Goal: Task Accomplishment & Management: Manage account settings

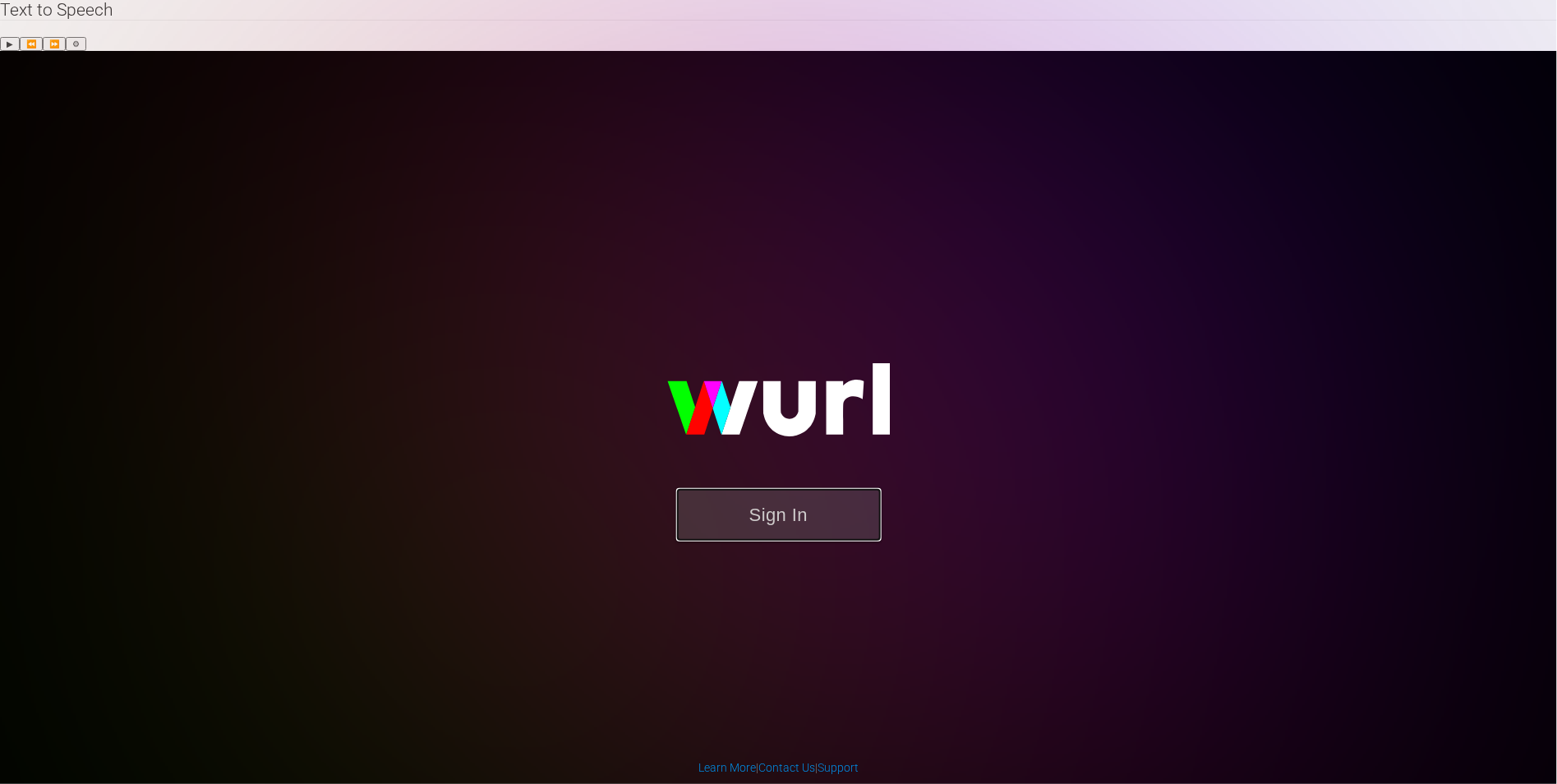
click at [802, 488] on button "Sign In" at bounding box center [778, 515] width 205 height 54
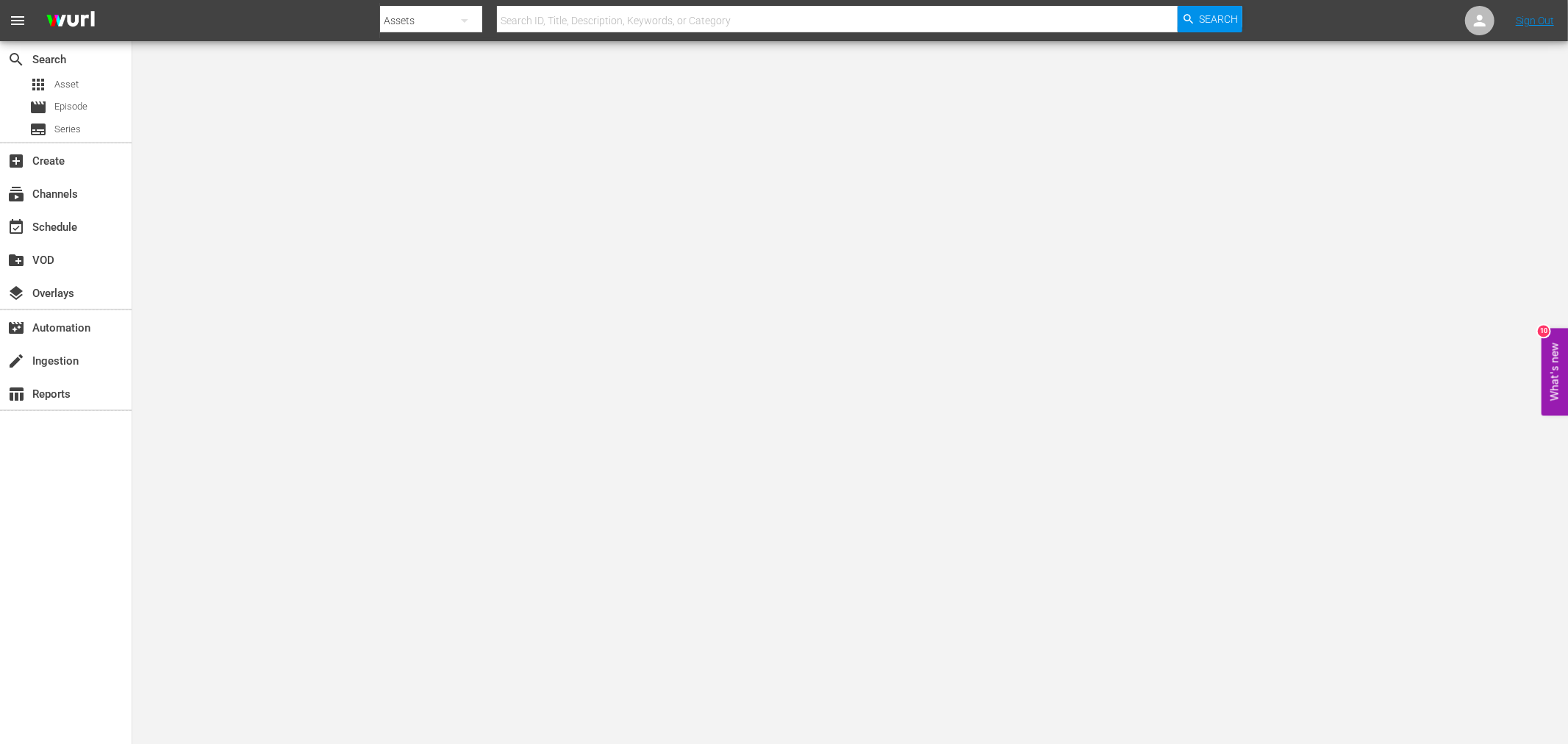
click at [656, 10] on input "text" at bounding box center [837, 21] width 681 height 35
paste input "https://resizing.flixster.com/YBRgKURc9oezqky0XwKFL8WJvfs=/fit-in/705x460/v2/ht…"
type input "human tornaod"
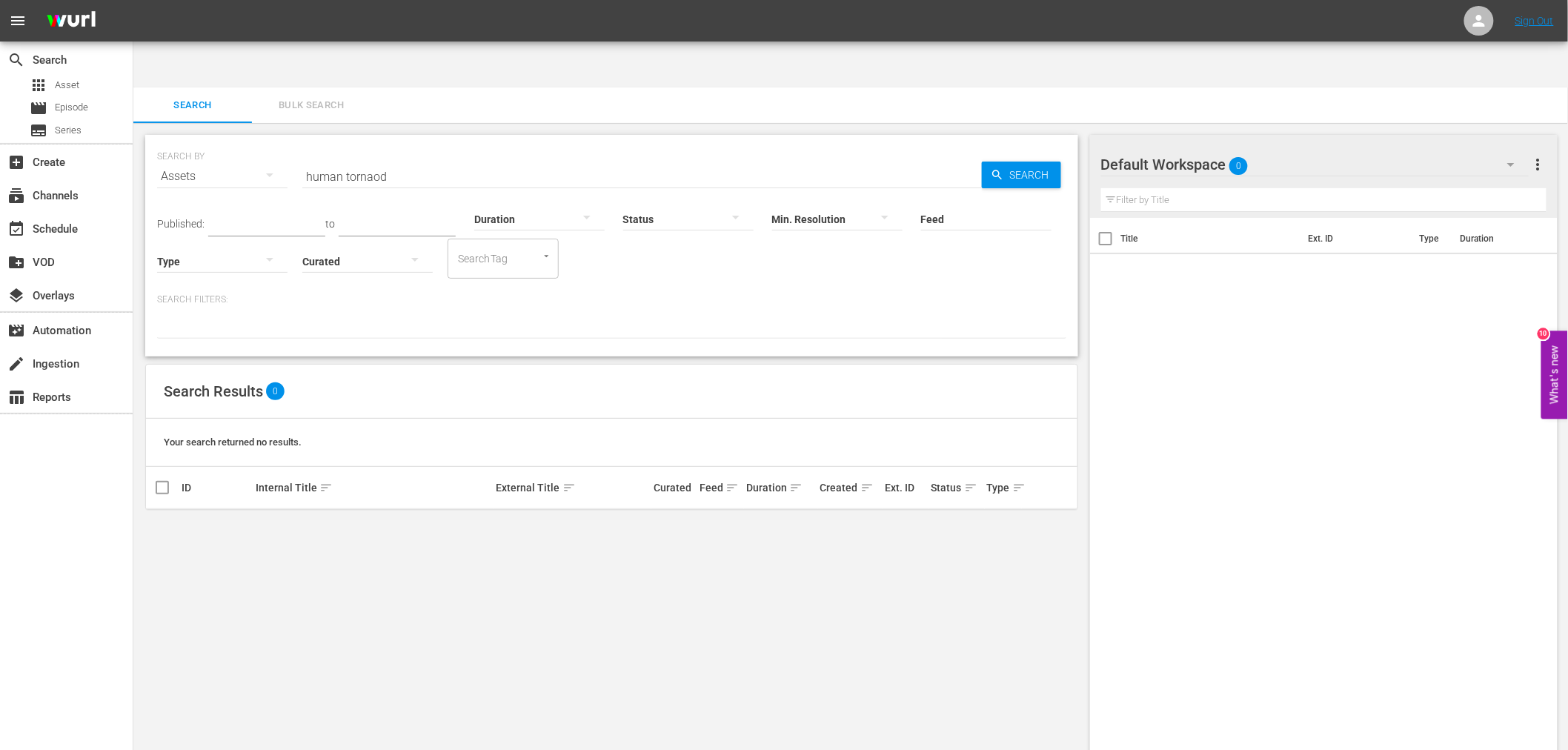
drag, startPoint x: 700, startPoint y: 128, endPoint x: 700, endPoint y: 114, distance: 14.0
click at [699, 158] on input "human tornaod" at bounding box center [642, 176] width 680 height 36
type input "human tornado"
click at [275, 521] on link "Human Tornado" at bounding box center [291, 526] width 71 height 11
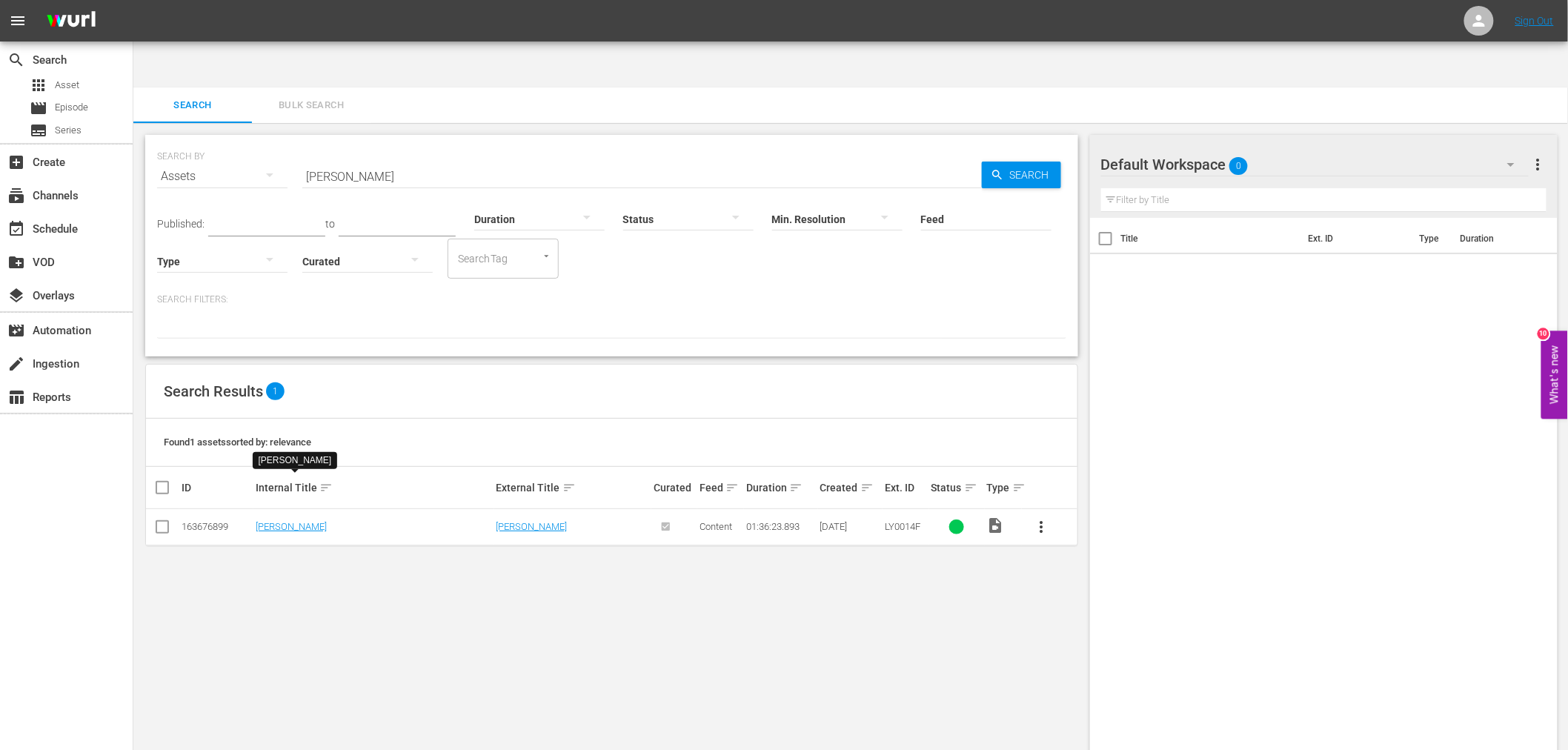
click at [333, 617] on div "SEARCH BY Search By Assets Search ID, Title, Description, Keywords, or Category…" at bounding box center [611, 459] width 957 height 674
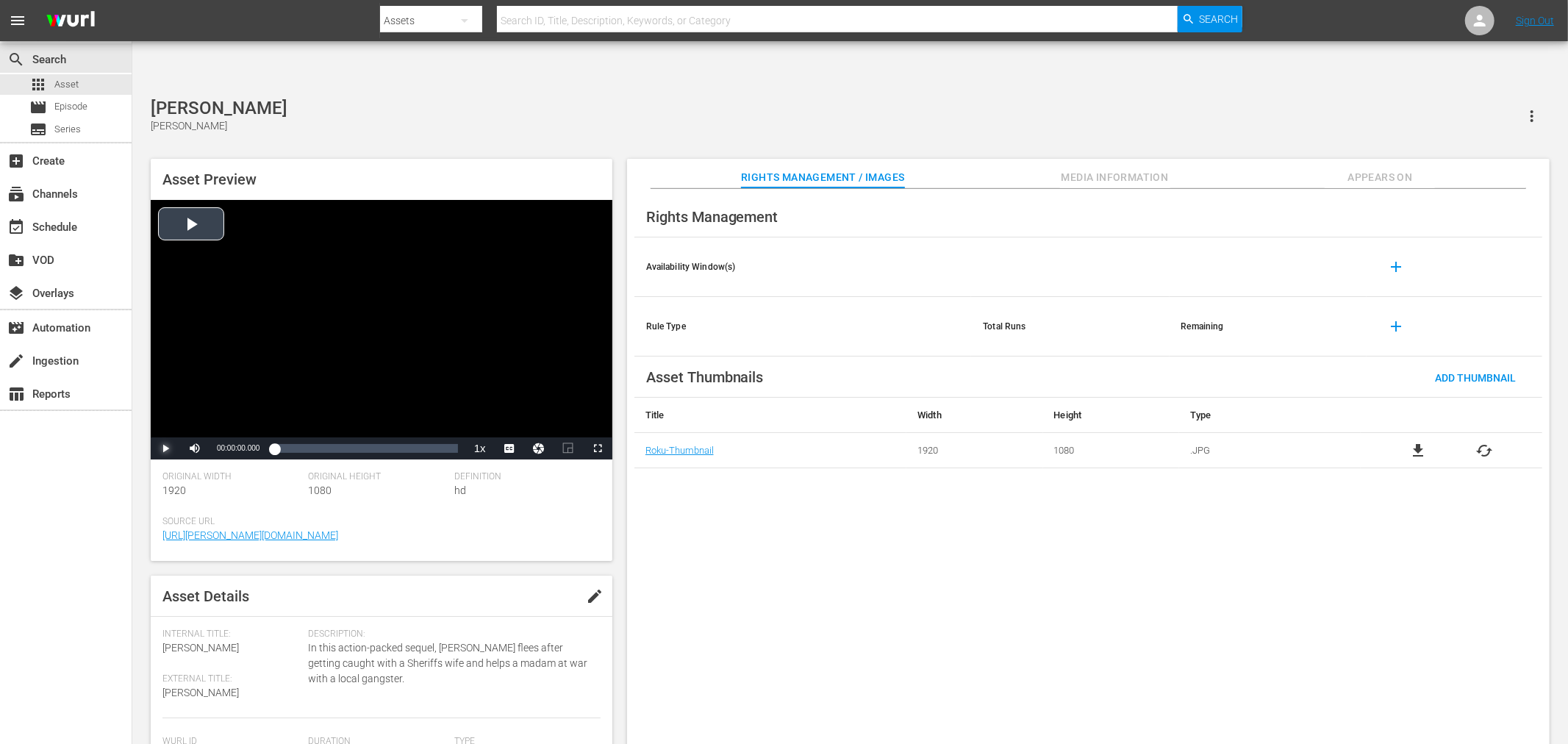
click at [166, 448] on span "Video Player" at bounding box center [166, 448] width 0 height 0
click at [195, 448] on span "Video Player" at bounding box center [195, 448] width 0 height 0
click at [166, 448] on span "Video Player" at bounding box center [166, 448] width 0 height 0
click at [579, 578] on button "edit" at bounding box center [594, 596] width 35 height 35
type textarea "THuman Tornado"
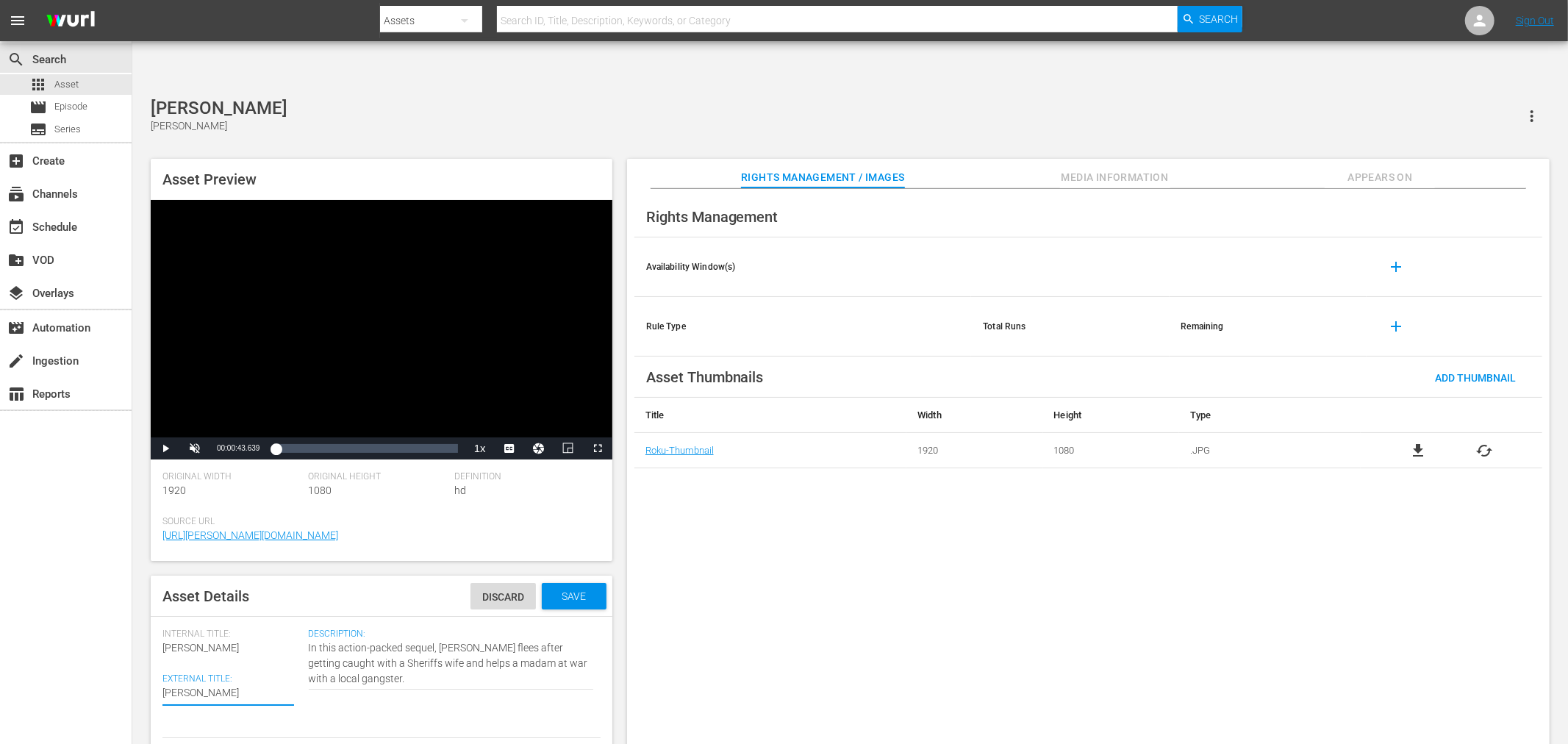
type textarea "THuman Tornado"
type textarea "ThHuman Tornado"
type textarea "TheHuman Tornado"
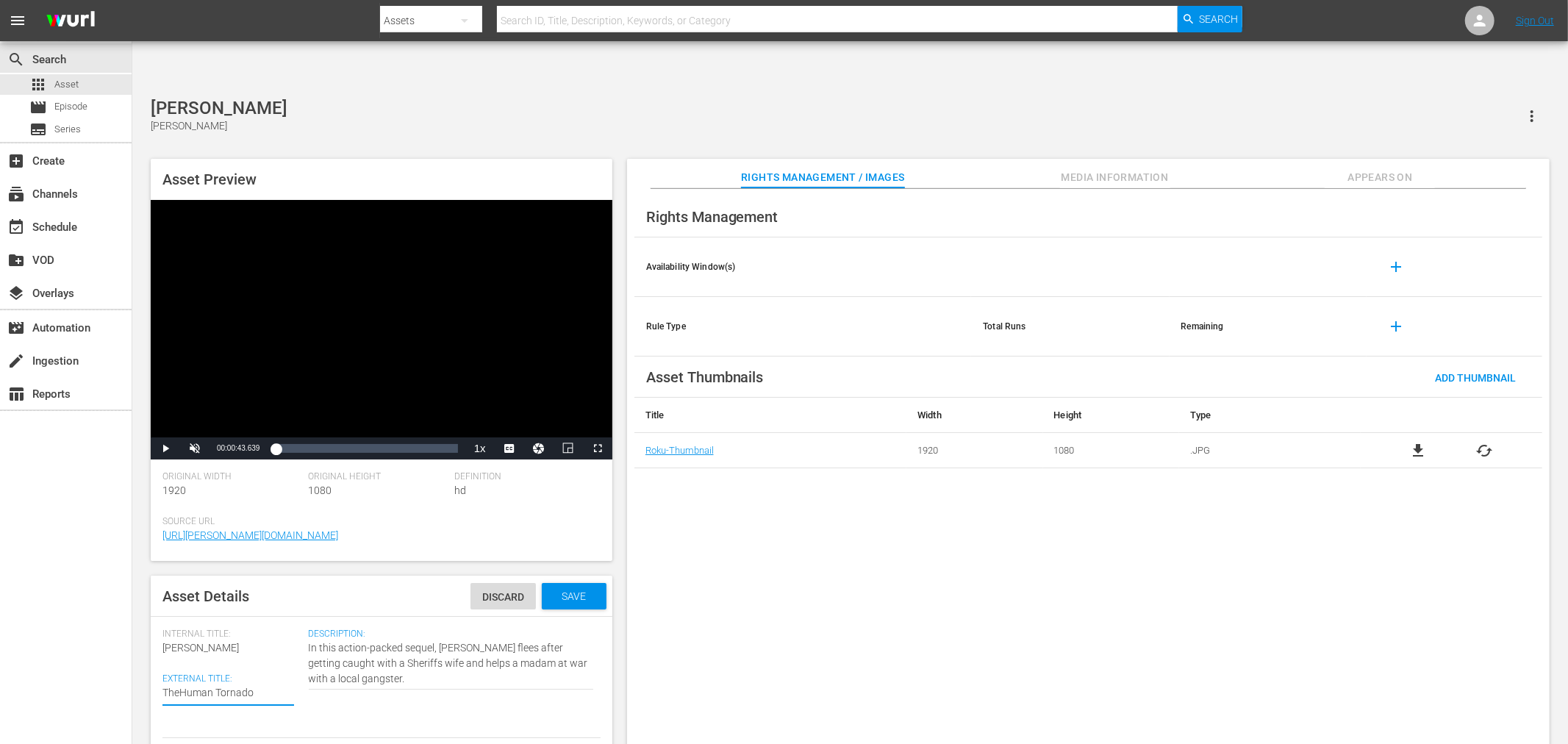
type textarea "The Human Tornado"
click at [561, 583] on div "Save" at bounding box center [573, 596] width 65 height 26
click at [1120, 159] on button "Media Information" at bounding box center [1115, 173] width 111 height 30
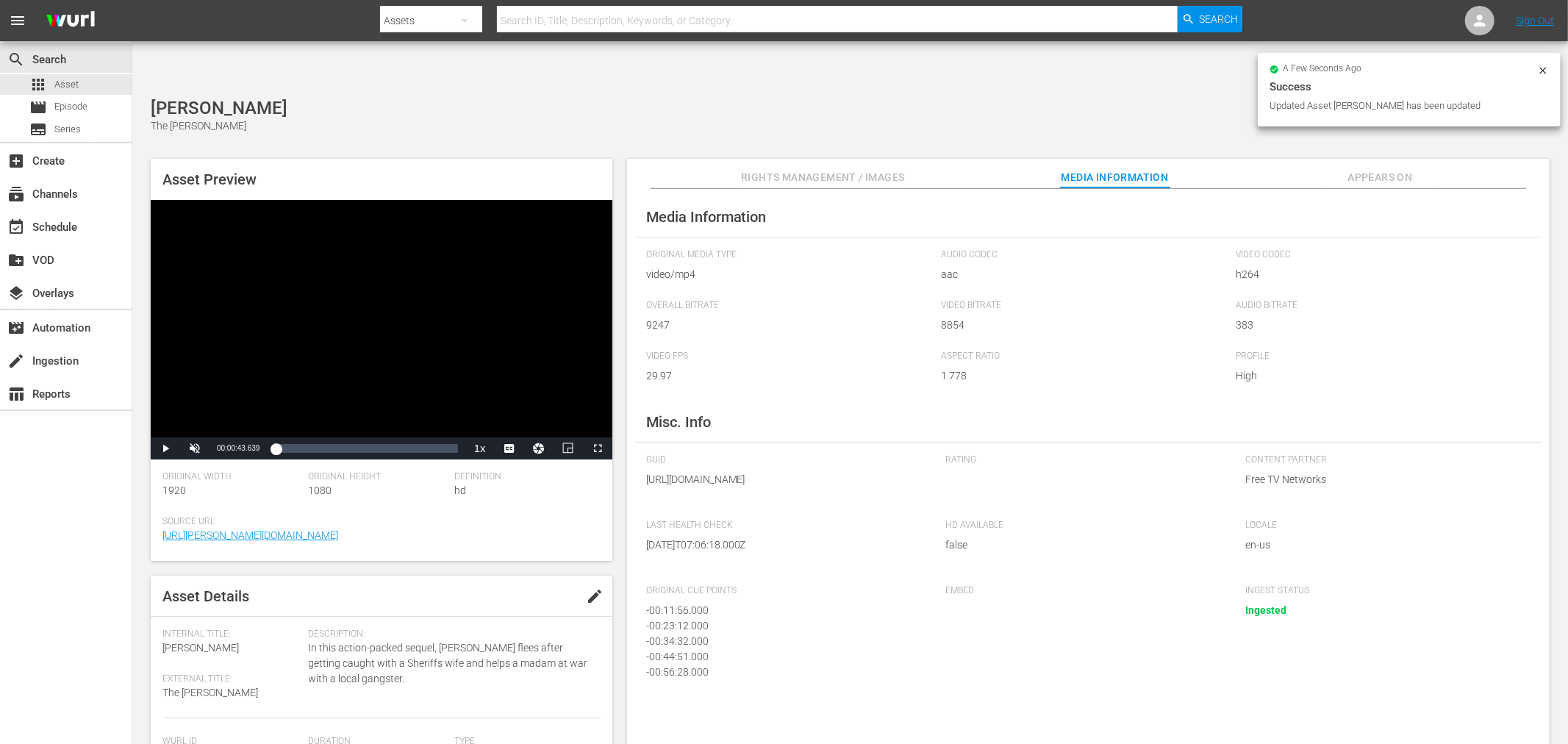
click at [1347, 199] on div "Media Information Original Media Type video/mp4 Audio Codec aac Video Codec h26…" at bounding box center [1088, 478] width 923 height 579
click at [1360, 130] on div "a few seconds ago Success Updated Asset Human Tornado has been updated" at bounding box center [1409, 92] width 303 height 78
click at [1360, 168] on span "Appears On" at bounding box center [1380, 177] width 111 height 18
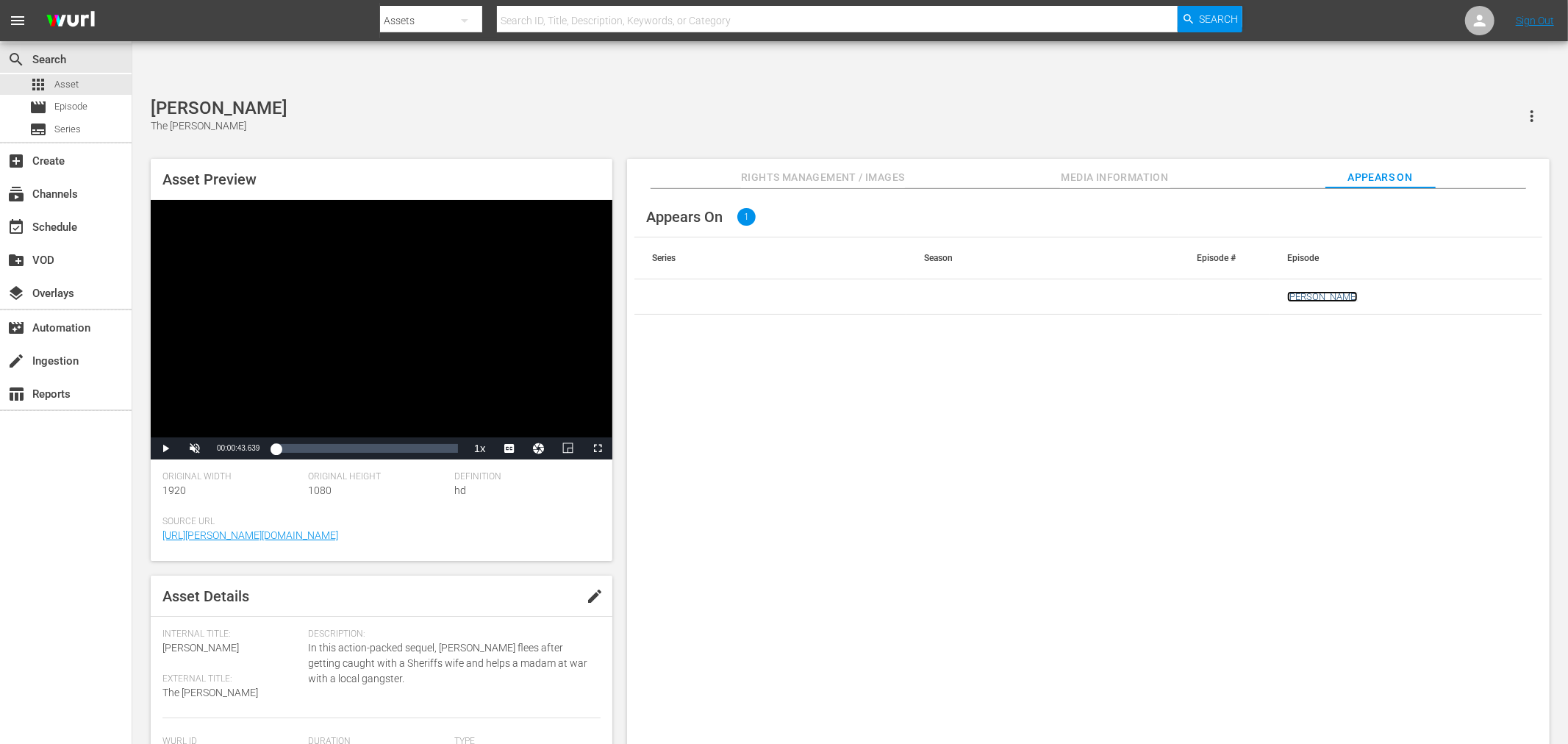
drag, startPoint x: 1309, startPoint y: 239, endPoint x: 1328, endPoint y: 253, distance: 23.6
click at [1328, 291] on link "Human Tornado" at bounding box center [1322, 296] width 70 height 11
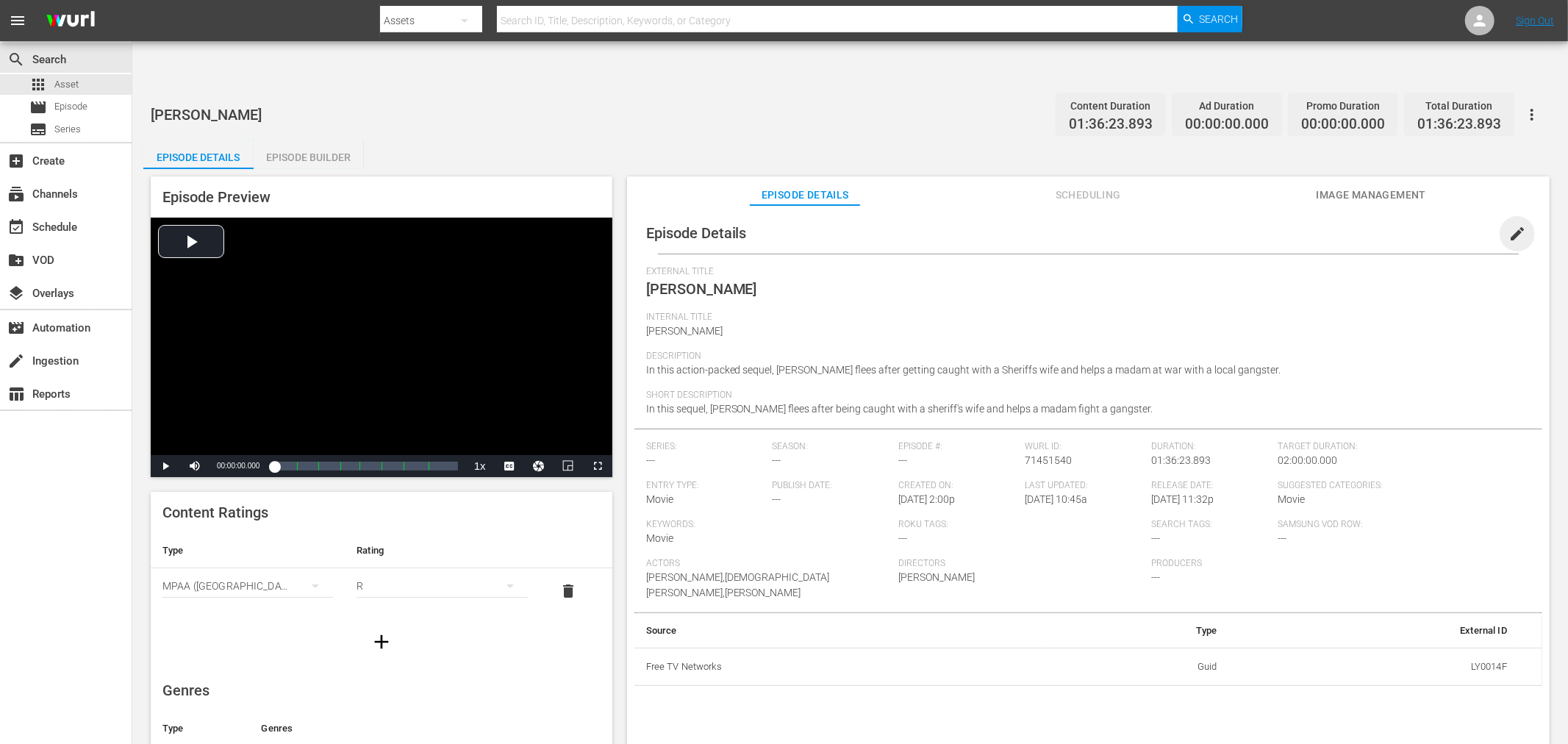
click at [1513, 225] on span "edit" at bounding box center [1517, 234] width 18 height 18
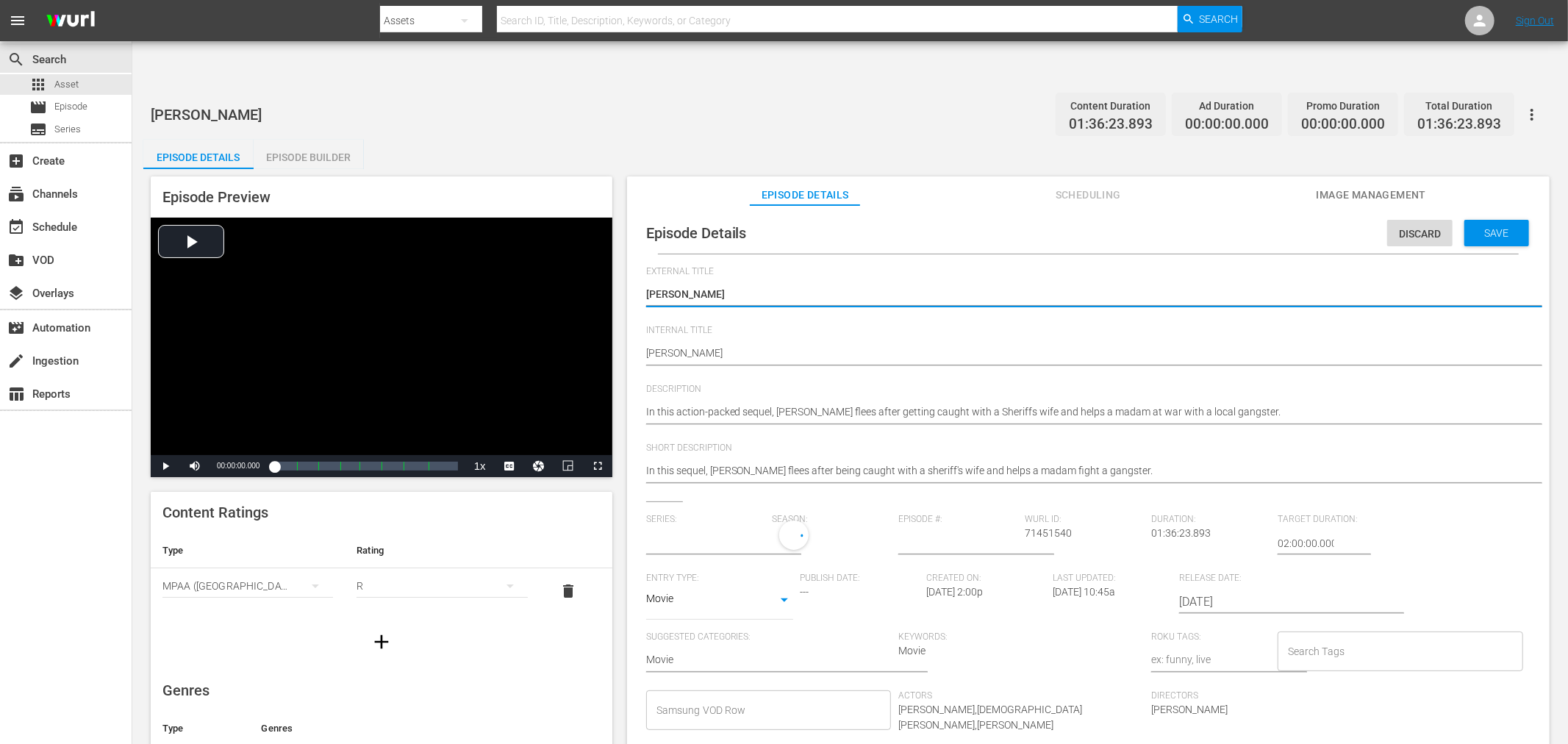
type input "No Series"
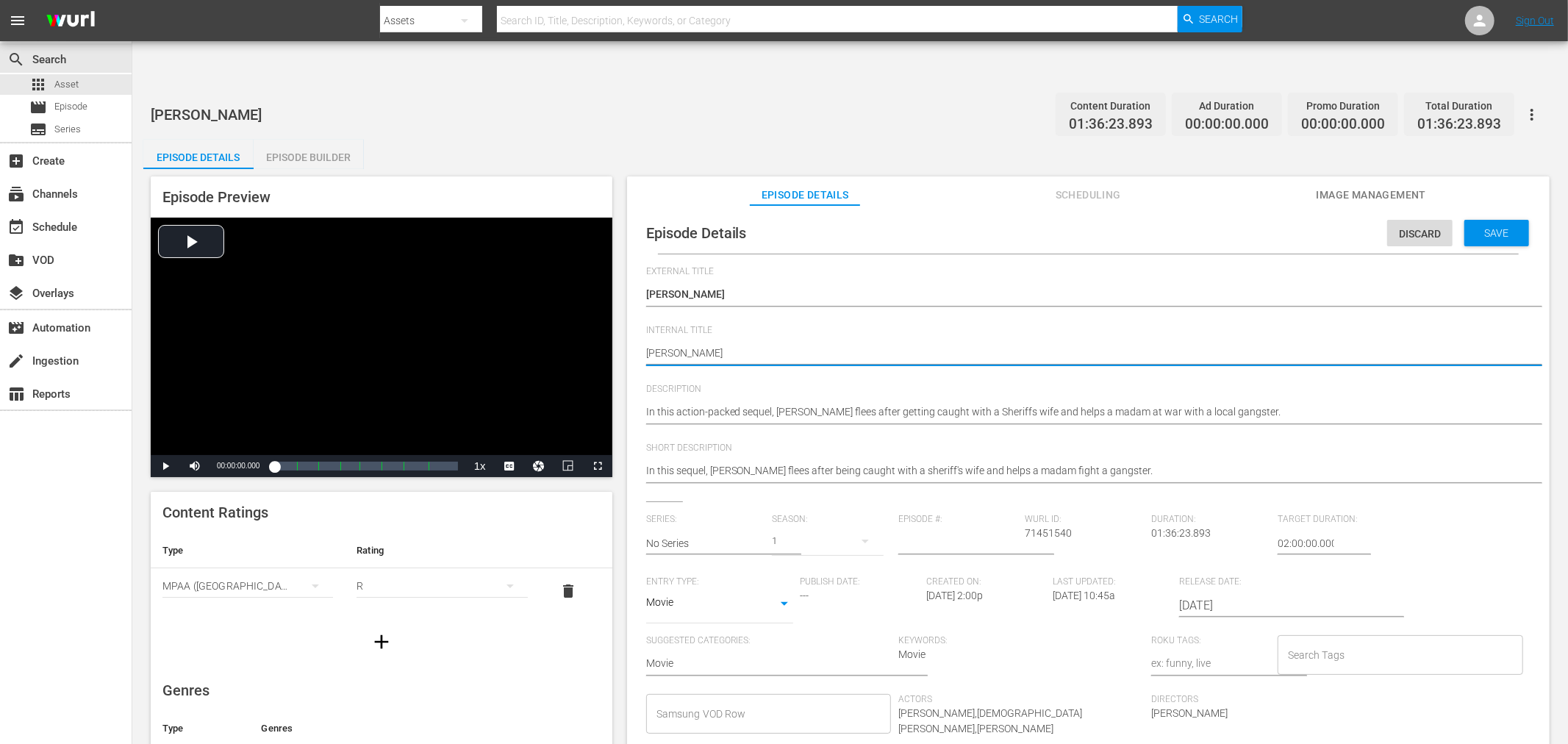
type textarea "Human Tornado,"
type textarea "Human Tornado, T"
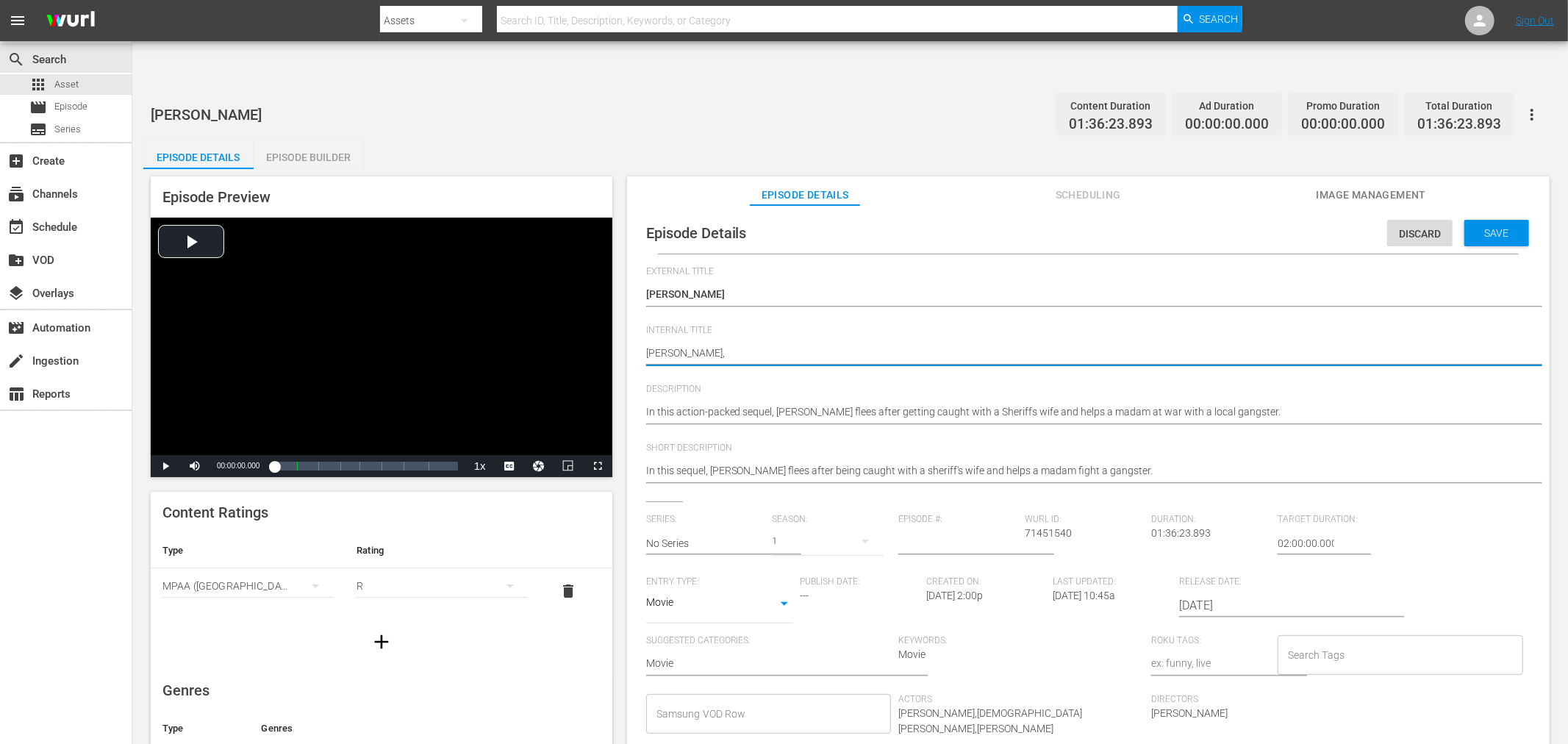
type textarea "Human Tornado, T"
type textarea "Human Tornado, TH"
type textarea "Human Tornado, T"
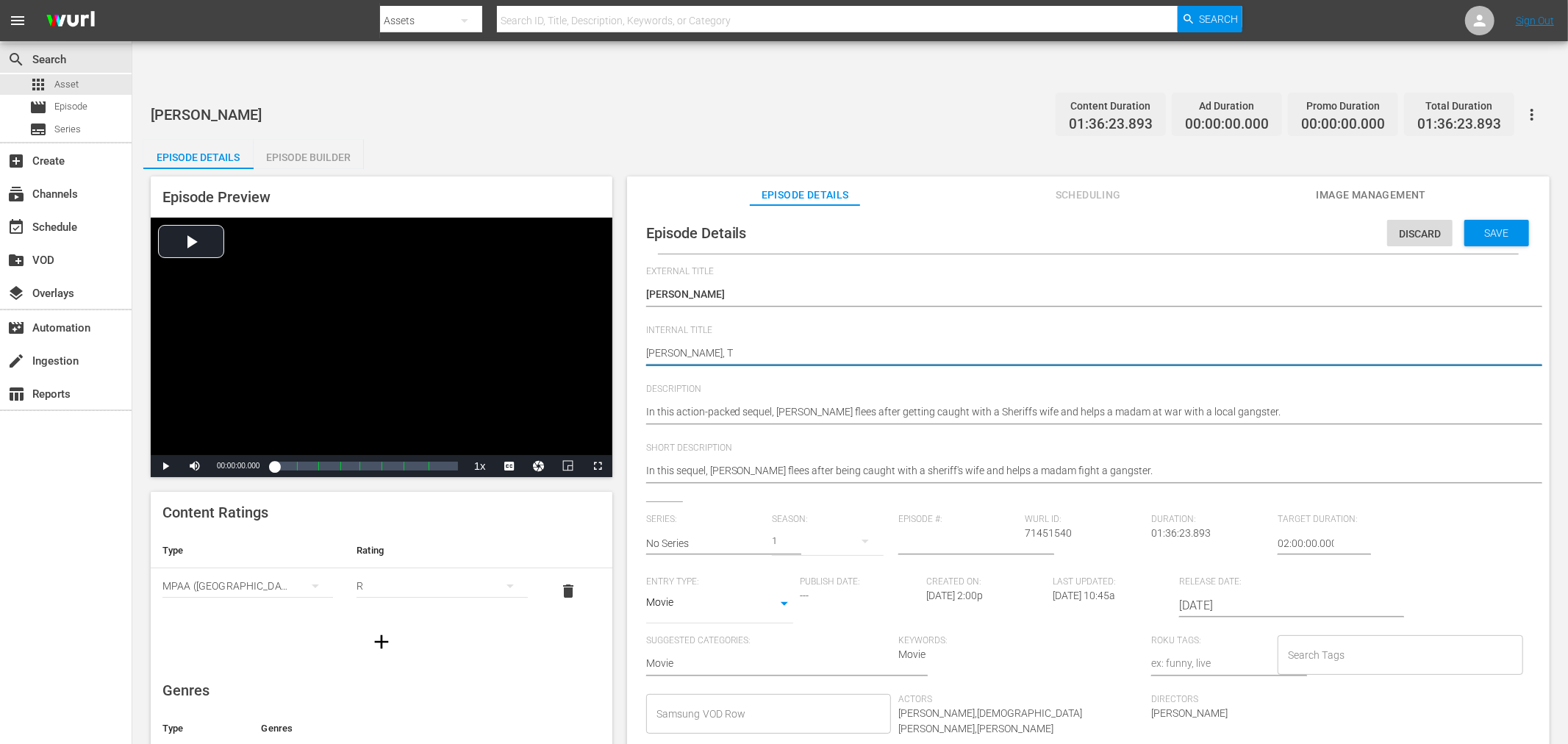
type textarea "Human Tornado, Th"
type textarea "Human Tornado, The"
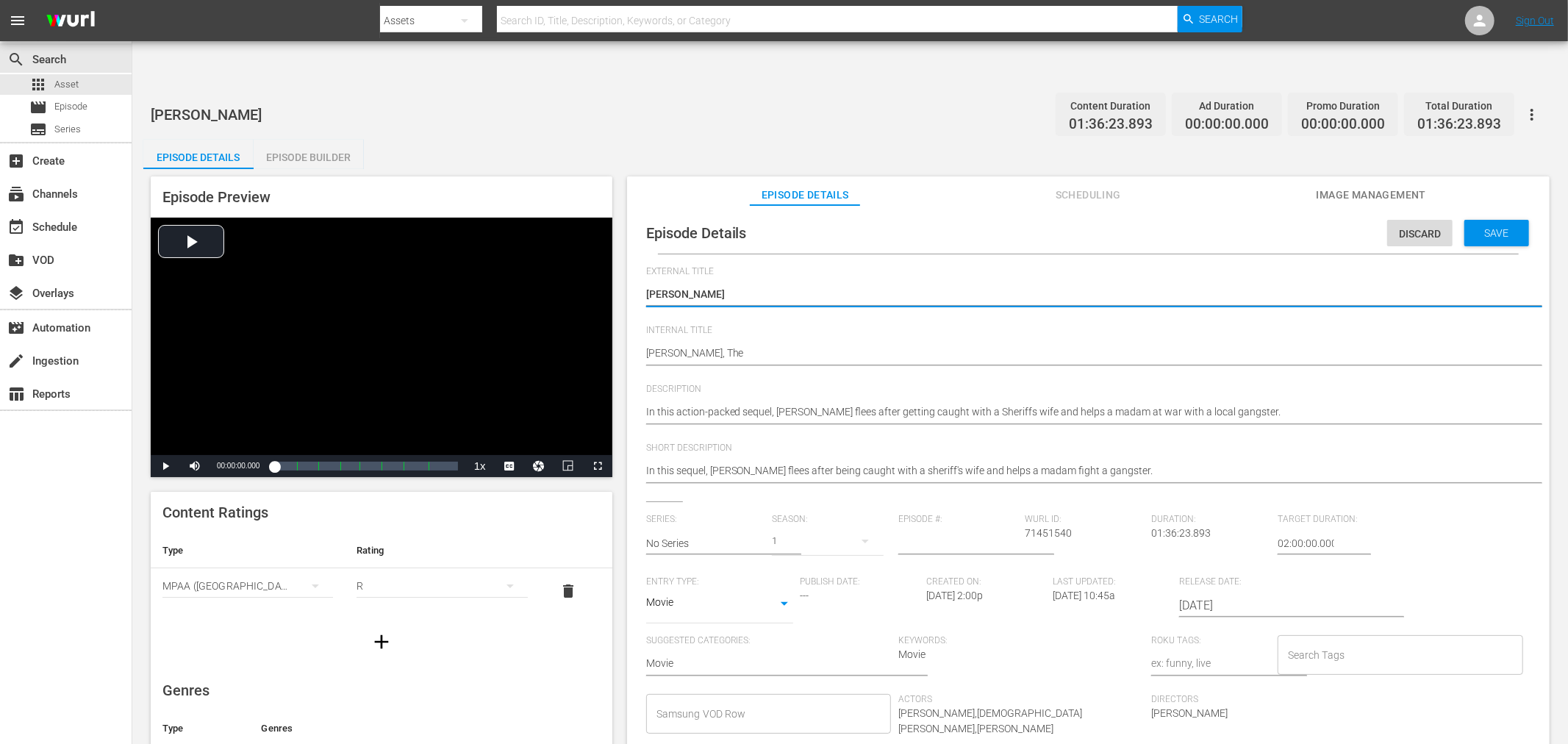
type textarea "THuman Tornado"
type textarea "ThHuman Tornado"
type textarea "TheHuman Tornado"
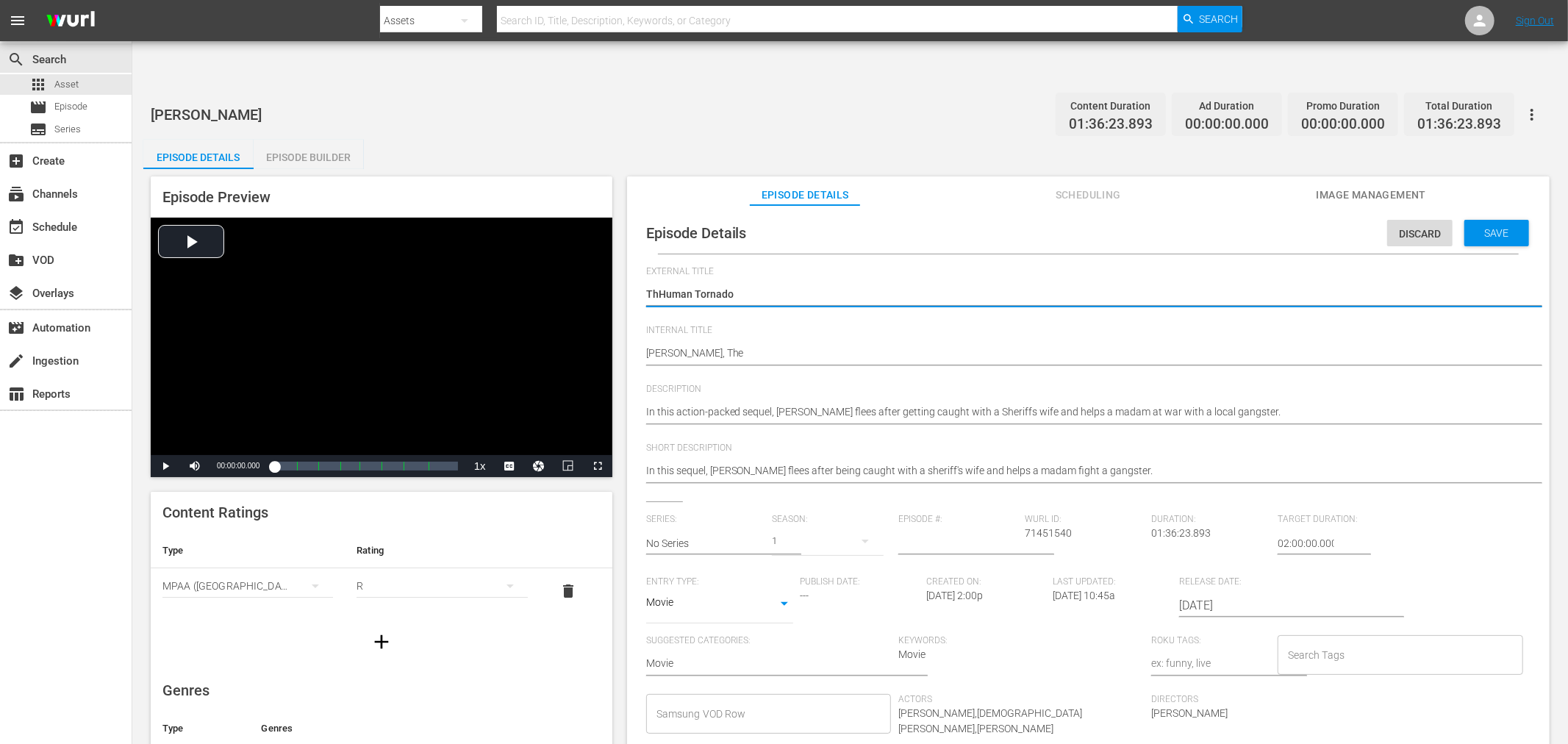
type textarea "TheHuman Tornado"
type textarea "The Human Tornado"
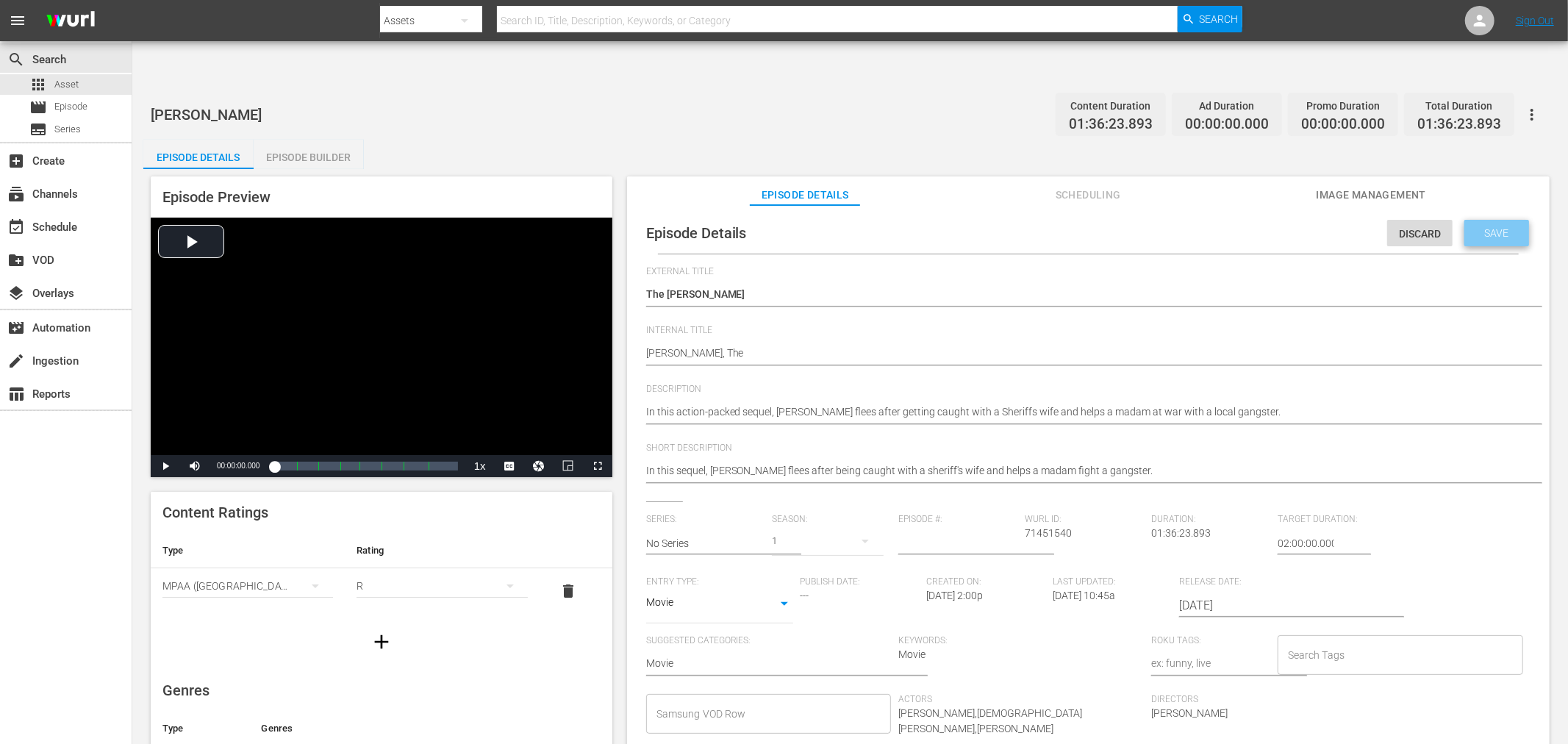
click at [1485, 227] on span "Save" at bounding box center [1497, 233] width 48 height 12
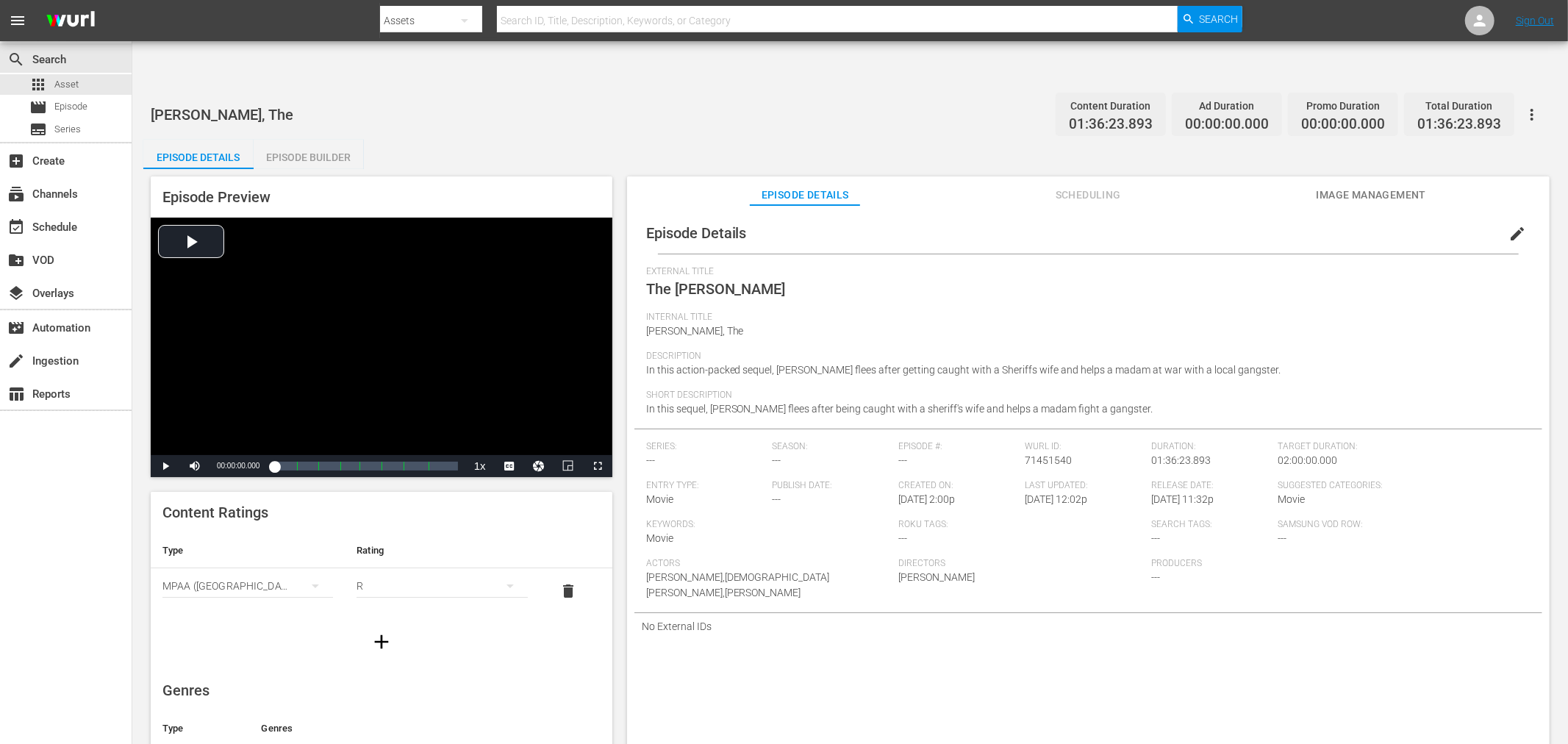
click at [515, 139] on div "Episode Details Episode Builder Episode Preview Video Player is loading. Play V…" at bounding box center [850, 458] width 1413 height 638
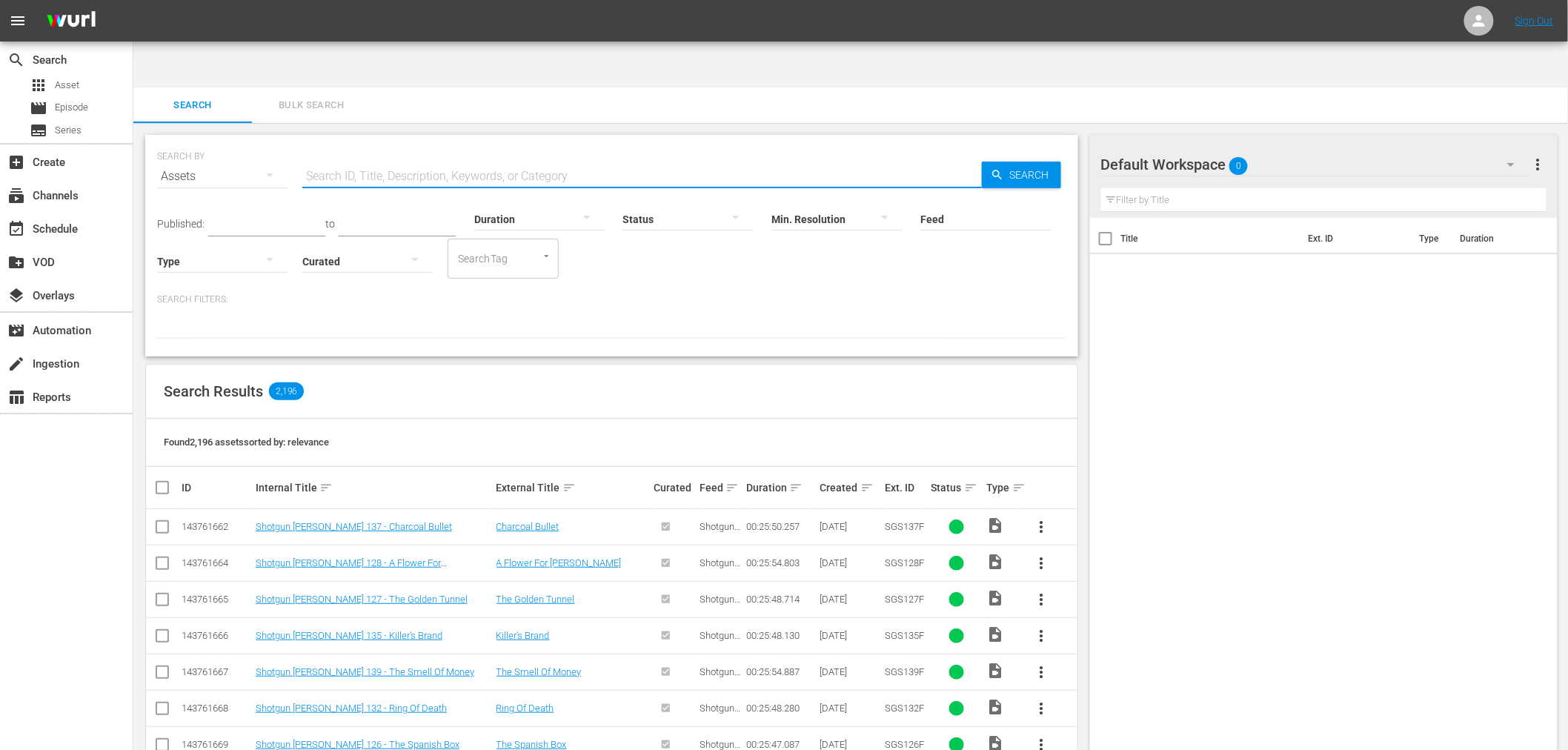
click at [361, 158] on input "text" at bounding box center [642, 176] width 680 height 36
click at [504, 183] on div "Duration" at bounding box center [539, 210] width 131 height 53
click at [462, 158] on input "text" at bounding box center [642, 176] width 680 height 36
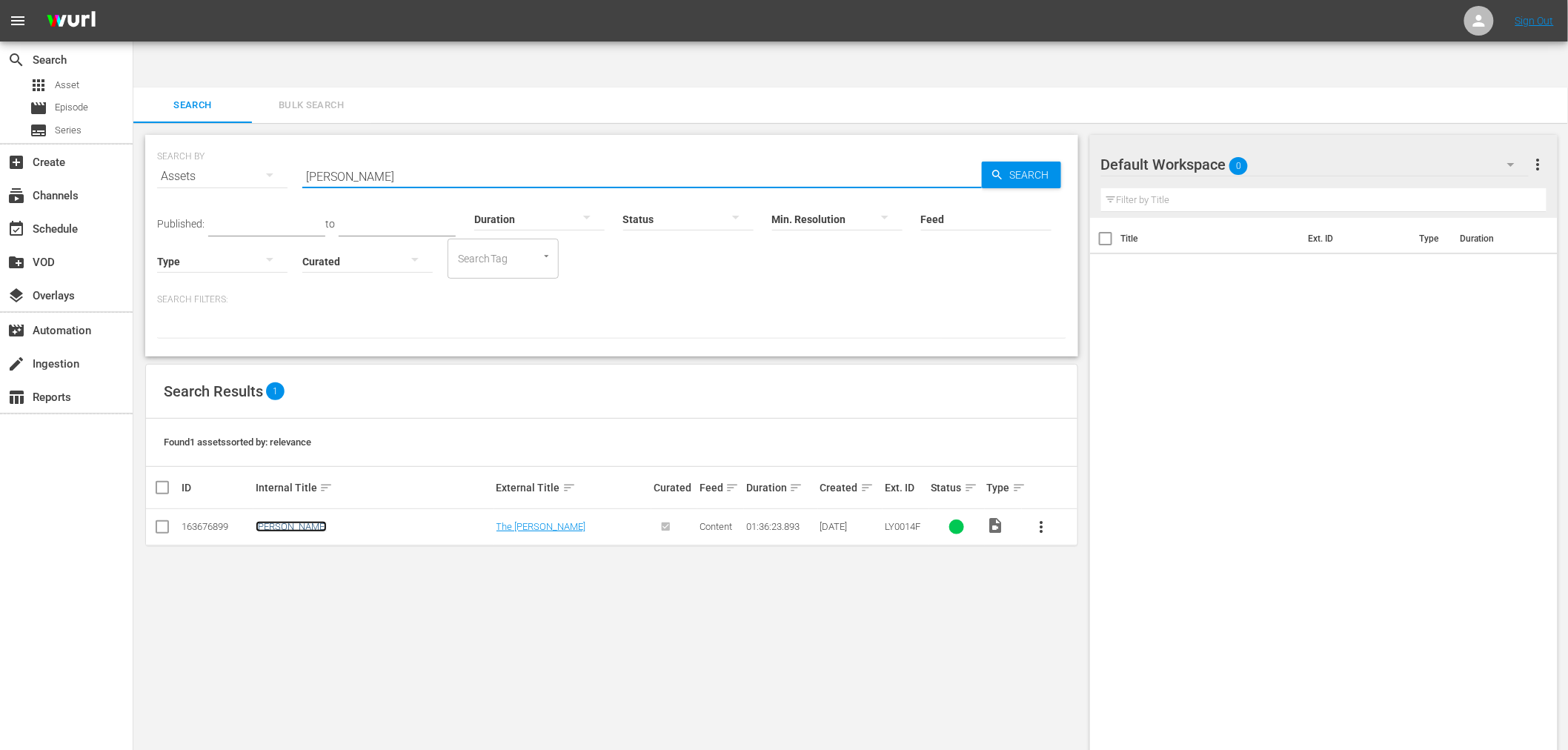
click at [275, 521] on link "Human Tornado" at bounding box center [291, 526] width 71 height 11
drag, startPoint x: 391, startPoint y: 140, endPoint x: 212, endPoint y: 133, distance: 179.1
click at [212, 140] on div "SEARCH BY Search By Assets Search ID, Title, Description, Keywords, or Category…" at bounding box center [612, 167] width 909 height 53
paste input "[PERSON_NAME]: The Devil's Son-In-Law"
type input "[PERSON_NAME]: The Devil's Son-In-Law"
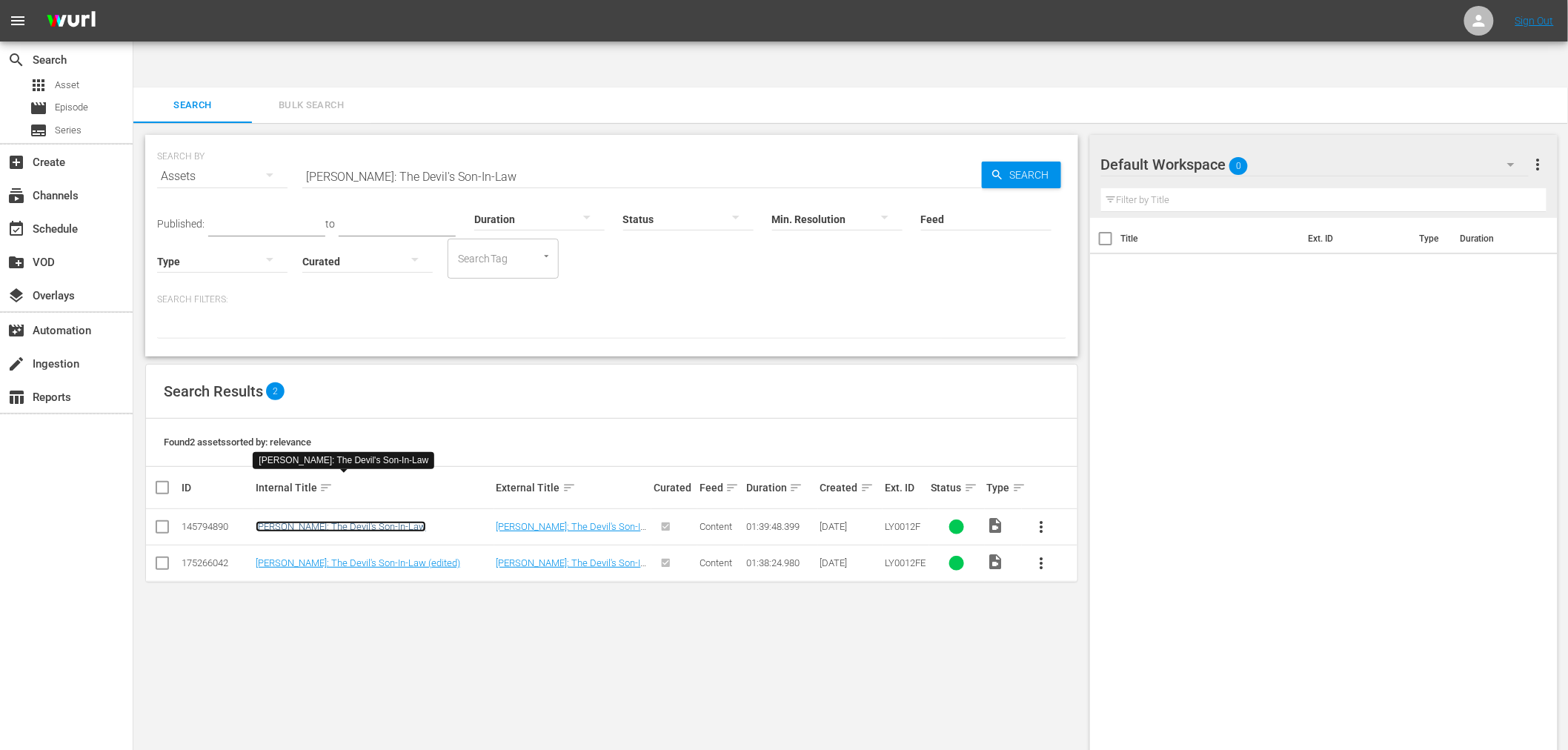
click at [379, 521] on link "[PERSON_NAME]: The Devil's Son-In-Law" at bounding box center [341, 526] width 170 height 11
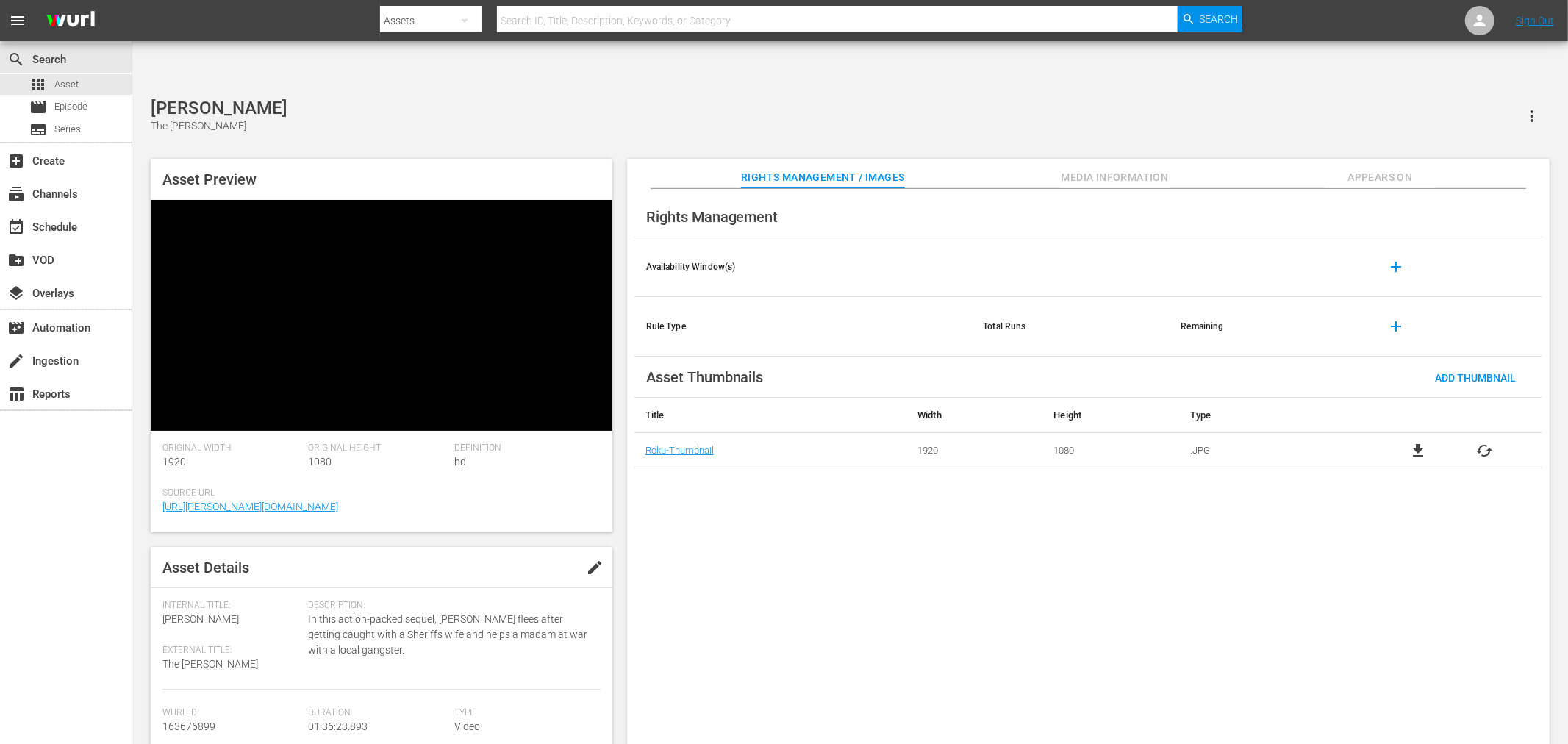
click at [875, 533] on div "Rights Management Availability Window(s) add Rule Type Total Runs Remaining add…" at bounding box center [1088, 478] width 923 height 579
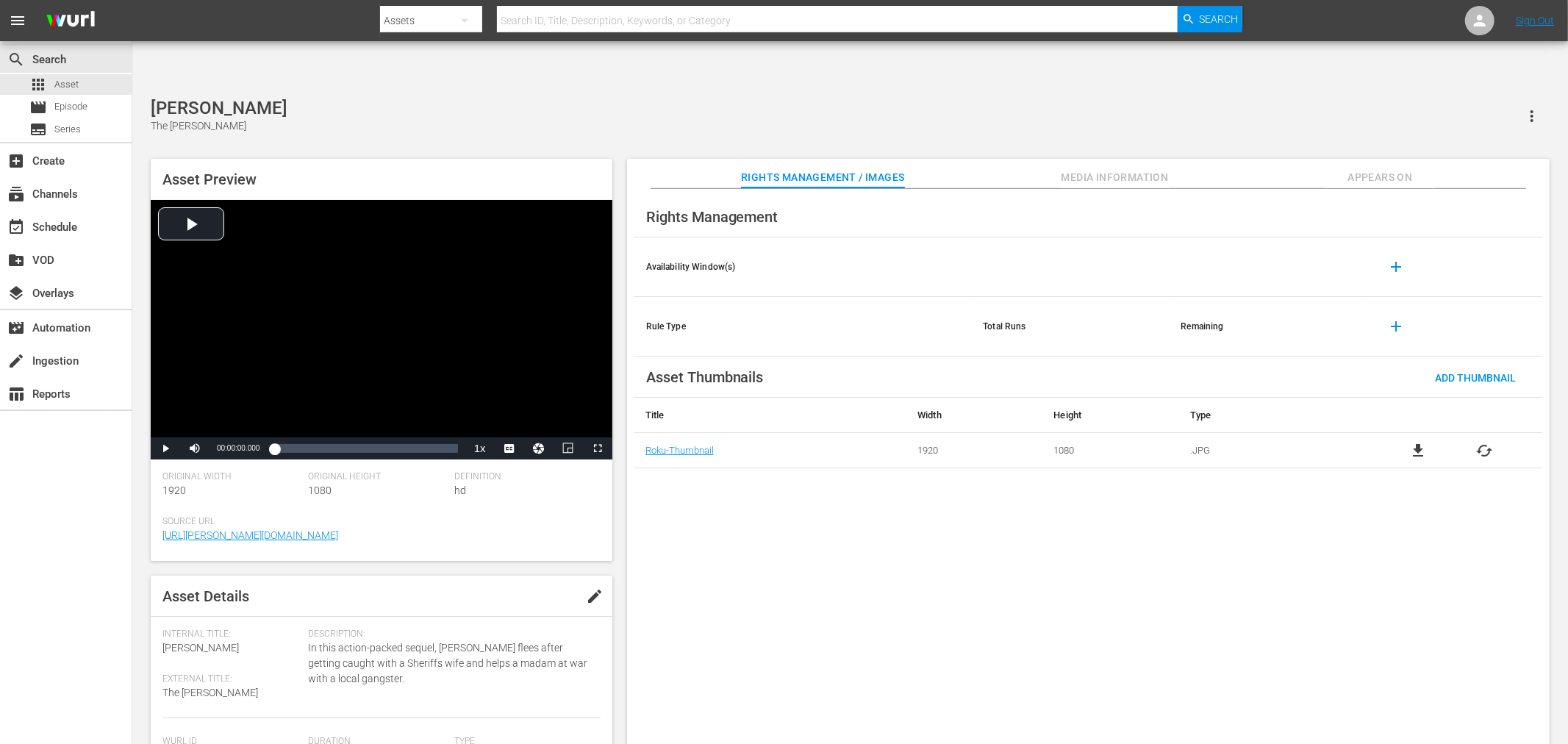
click at [704, 489] on div "Rights Management Availability Window(s) add Rule Type Total Runs Remaining add…" at bounding box center [1088, 478] width 923 height 579
click at [1071, 571] on div "Rights Management Availability Window(s) add Rule Type Total Runs Remaining add…" at bounding box center [1088, 478] width 923 height 579
click at [1421, 442] on span "file_download" at bounding box center [1417, 451] width 18 height 18
drag, startPoint x: 1003, startPoint y: 559, endPoint x: 718, endPoint y: 457, distance: 302.7
click at [720, 473] on div "Rights Management Availability Window(s) add Rule Type Total Runs Remaining add…" at bounding box center [1088, 478] width 923 height 579
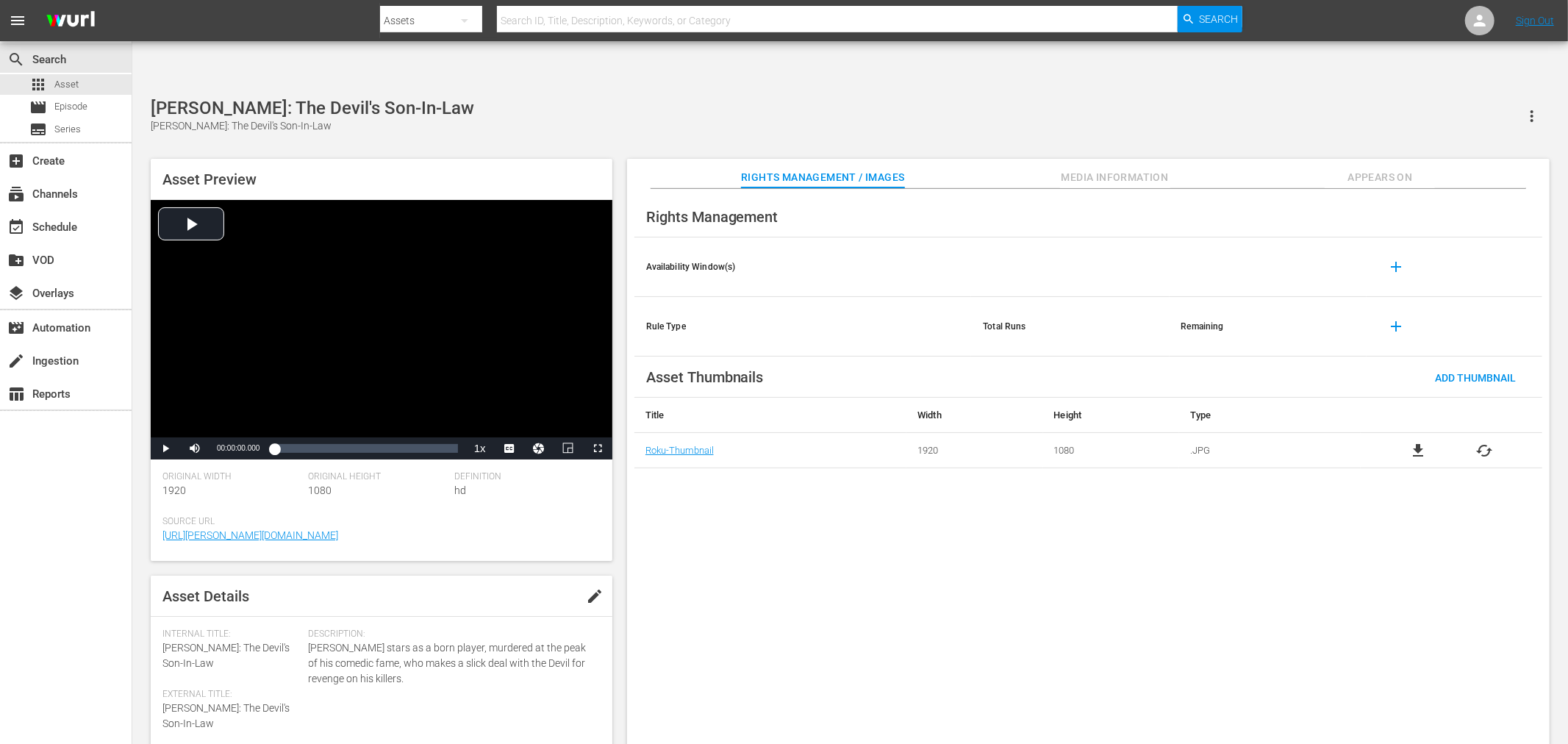
click at [1230, 651] on div "Rights Management Availability Window(s) add Rule Type Total Runs Remaining add…" at bounding box center [1088, 478] width 923 height 579
click at [1416, 442] on span "file_download" at bounding box center [1417, 451] width 18 height 18
